Goal: Book appointment/travel/reservation

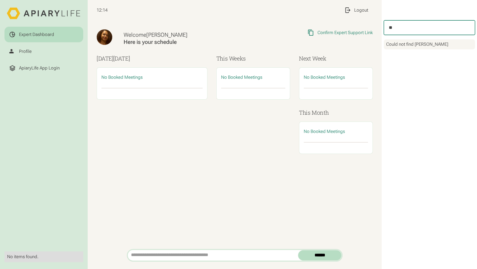
type input "*"
type input "*******"
click at [405, 53] on link "Book Meeting" at bounding box center [399, 52] width 27 height 6
